Goal: Find specific page/section: Find specific page/section

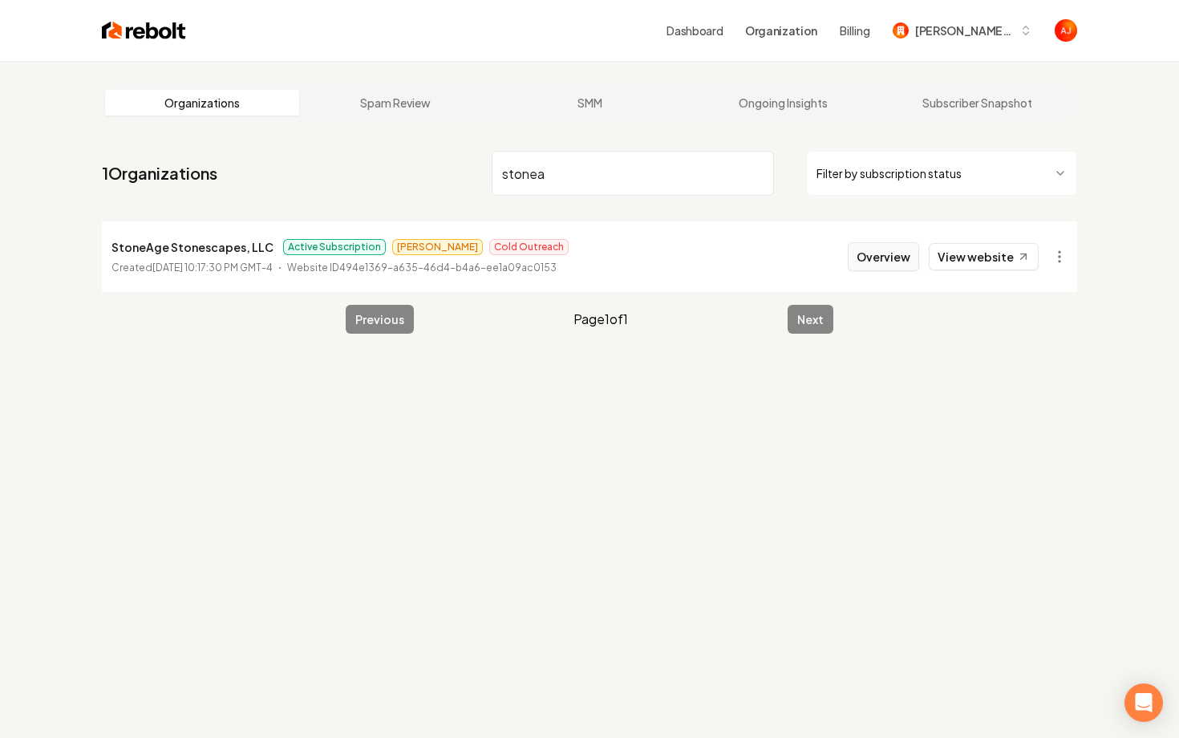
type input "stonea"
click at [857, 264] on button "Overview" at bounding box center [883, 256] width 71 height 29
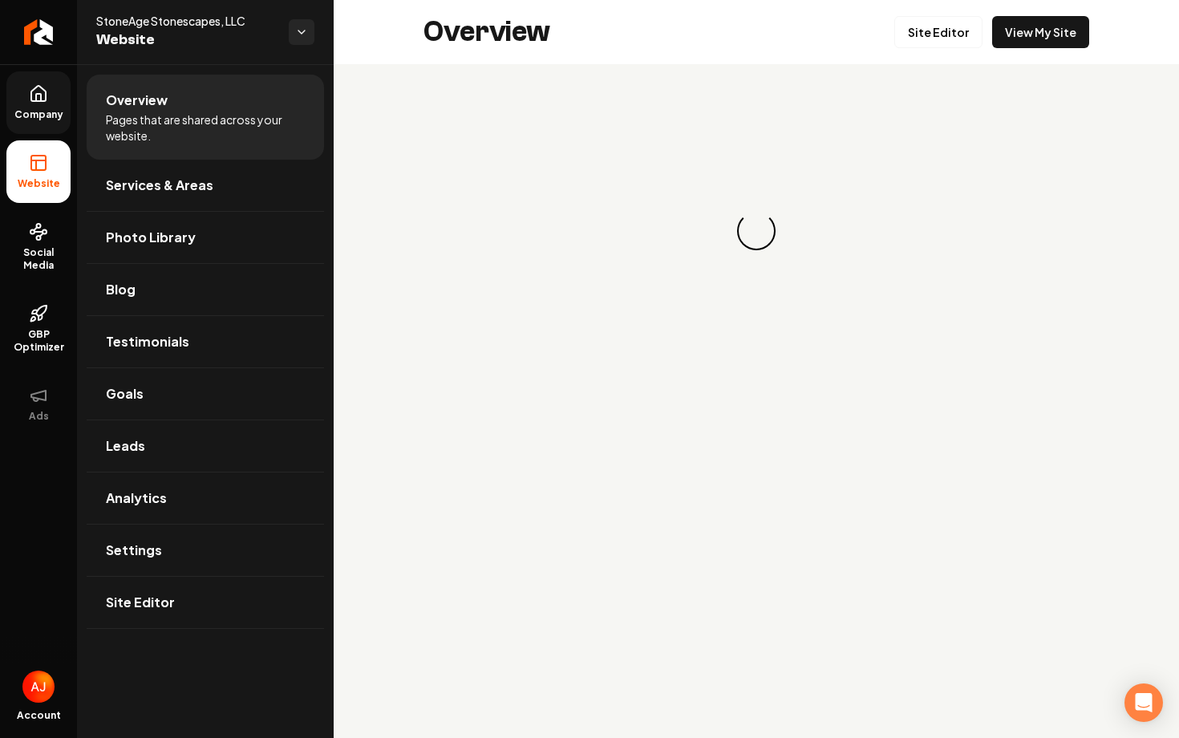
click at [30, 111] on span "Company" at bounding box center [39, 114] width 62 height 13
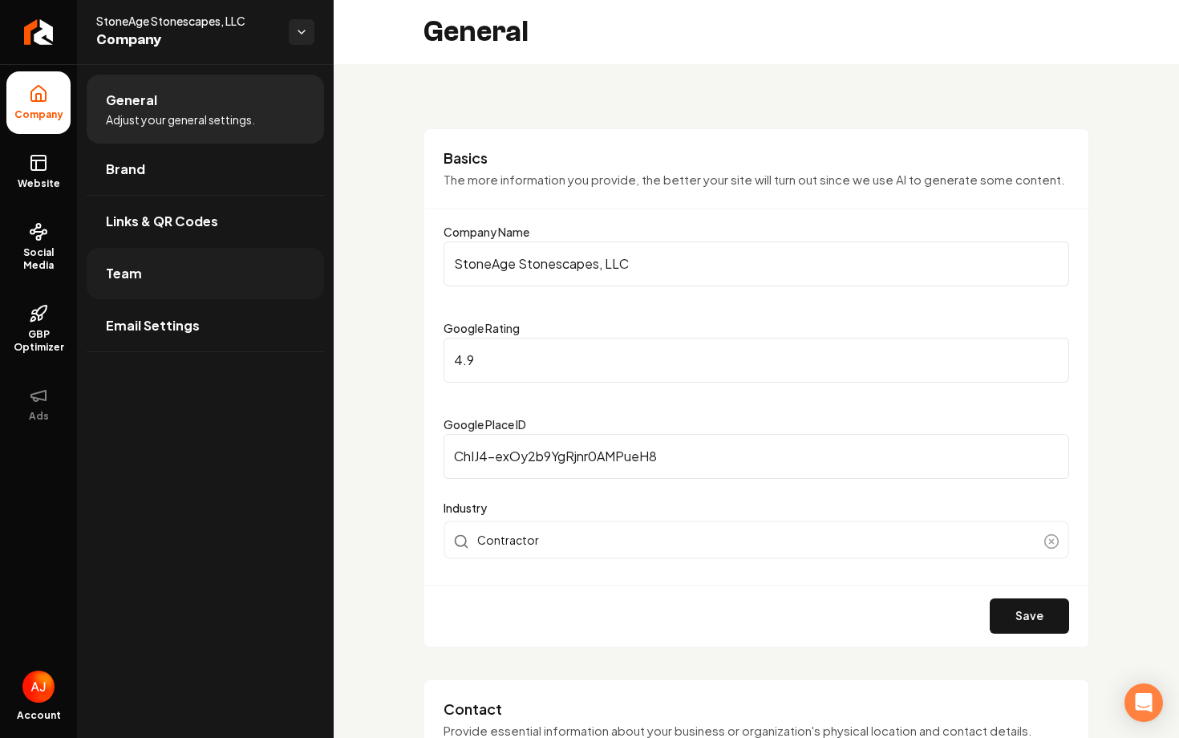
click at [196, 273] on link "Team" at bounding box center [205, 273] width 237 height 51
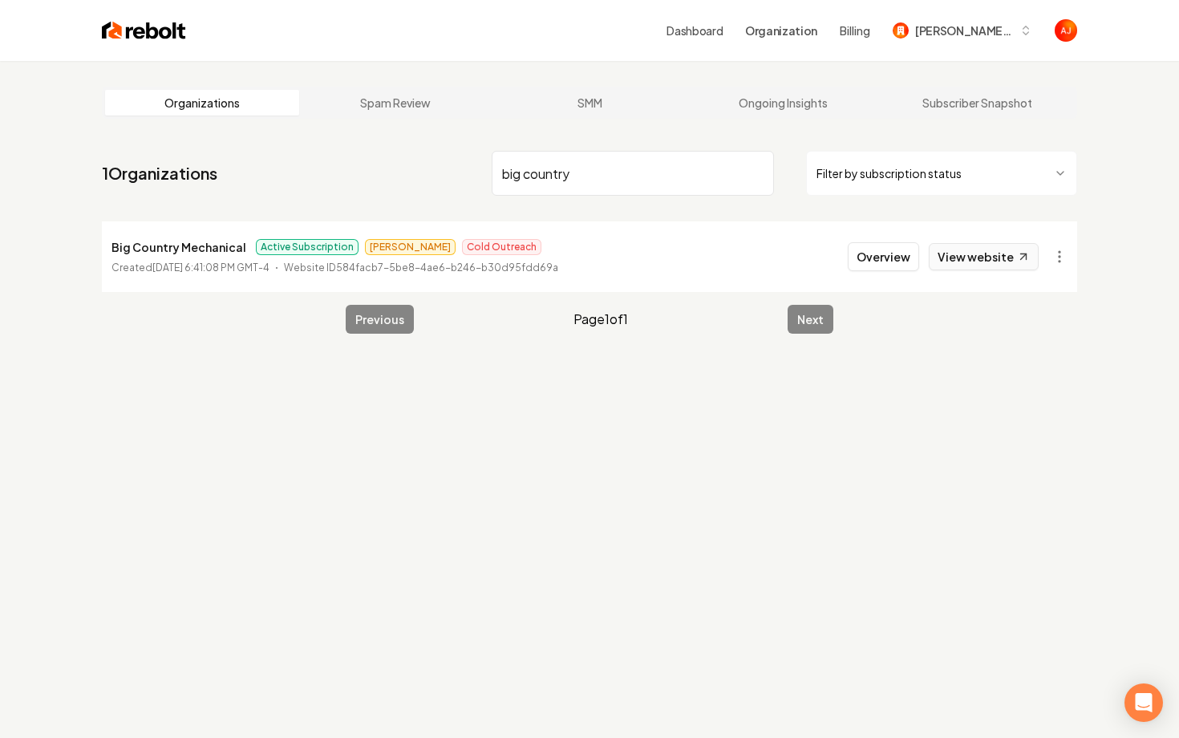
type input "big country"
click at [965, 264] on link "View website" at bounding box center [984, 256] width 110 height 27
